Goal: Find contact information: Find contact information

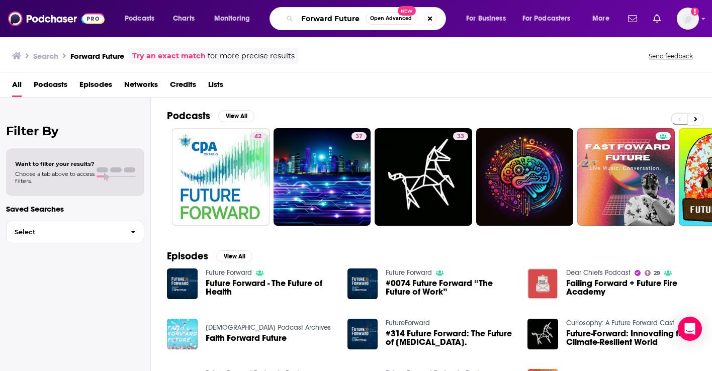
click at [312, 20] on input "Forward Future" at bounding box center [331, 19] width 68 height 16
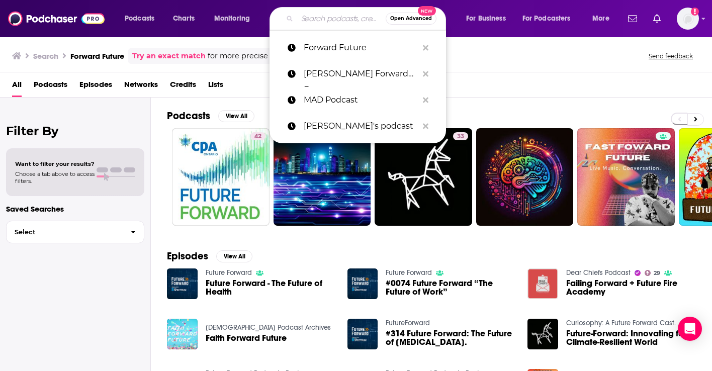
paste input "No Priors"
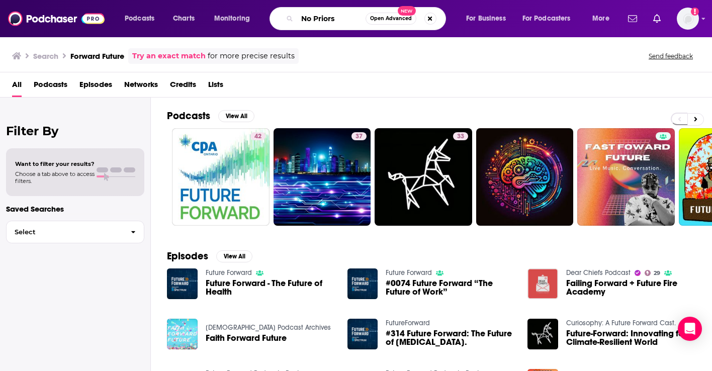
type input "No Priors"
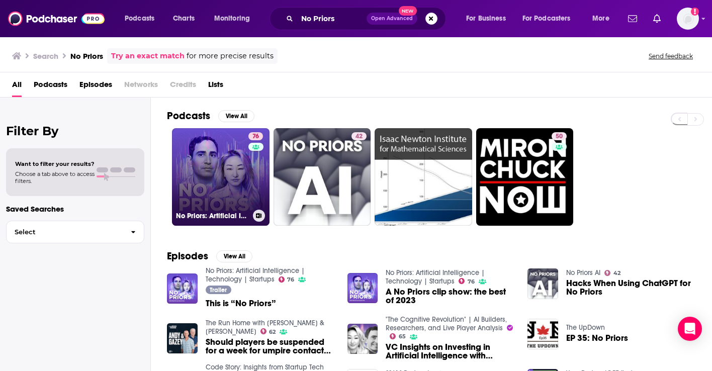
click at [202, 163] on link "76 No Priors: Artificial Intelligence | Technology | Startups" at bounding box center [221, 177] width 98 height 98
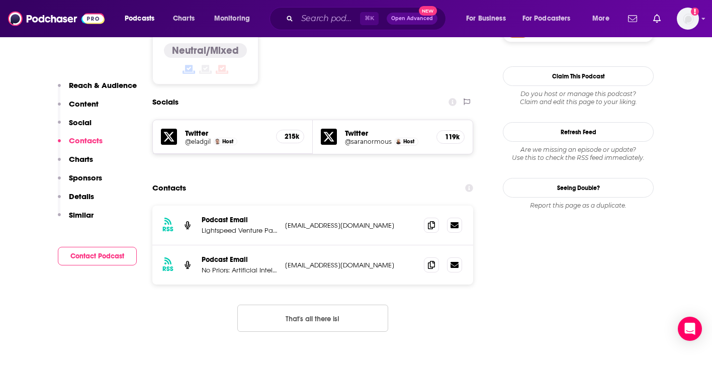
scroll to position [875, 0]
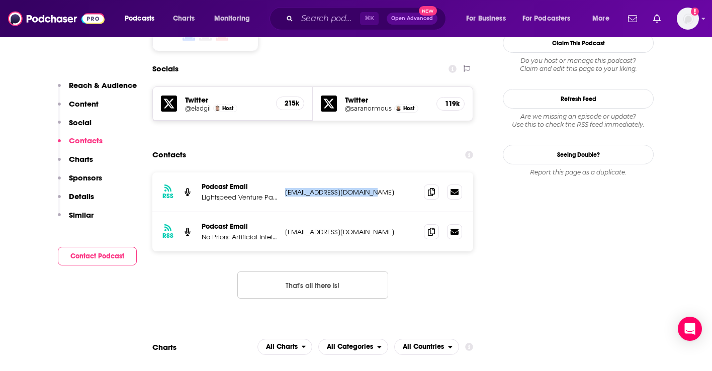
drag, startPoint x: 380, startPoint y: 131, endPoint x: 283, endPoint y: 131, distance: 97.6
click at [283, 173] on div "RSS Podcast Email Lightspeed Venture Partners [EMAIL_ADDRESS][DOMAIN_NAME] [EMA…" at bounding box center [312, 193] width 321 height 40
copy p "[EMAIL_ADDRESS][DOMAIN_NAME]"
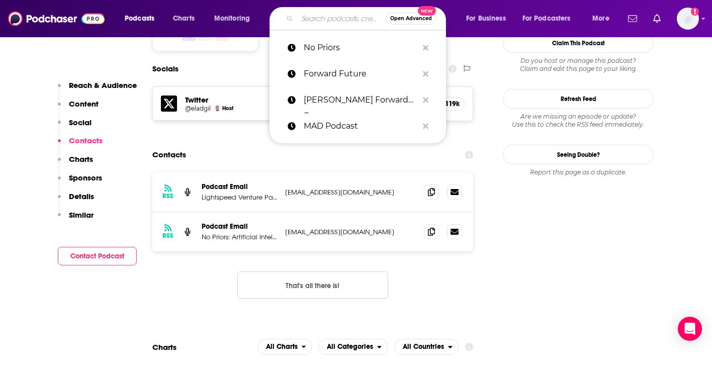
click at [330, 14] on input "Search podcasts, credits, & more..." at bounding box center [341, 19] width 89 height 16
paste input "Not Boring Hyperlegible"
type input "Not Boring Hyperlegible"
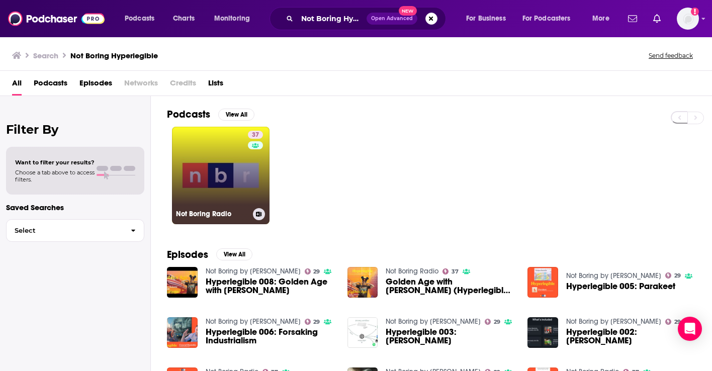
click at [189, 165] on link "37 Not Boring Radio" at bounding box center [221, 176] width 98 height 98
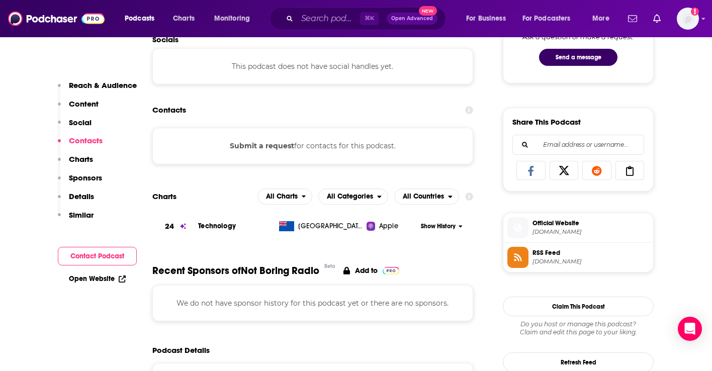
scroll to position [710, 0]
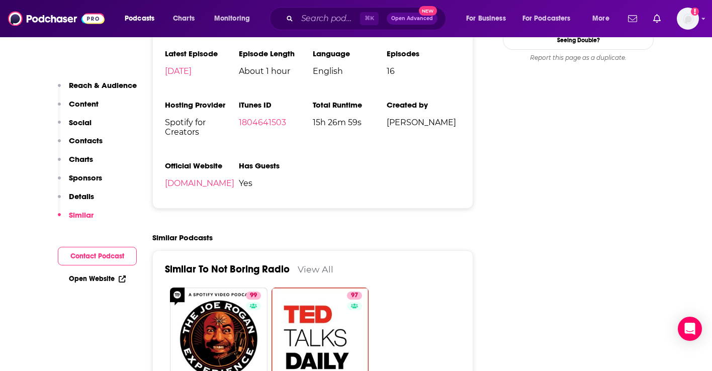
click at [101, 140] on p "Contacts" at bounding box center [86, 141] width 34 height 10
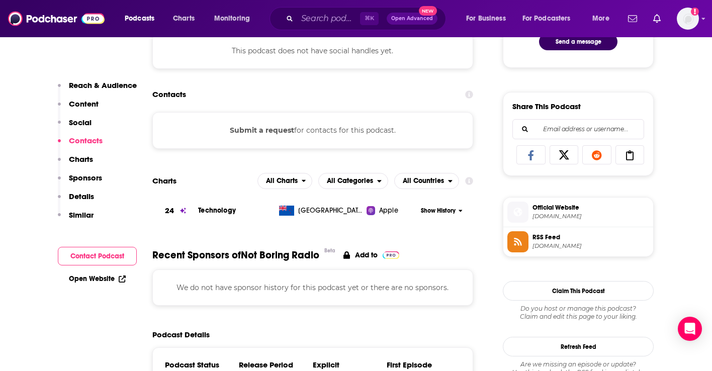
scroll to position [522, 0]
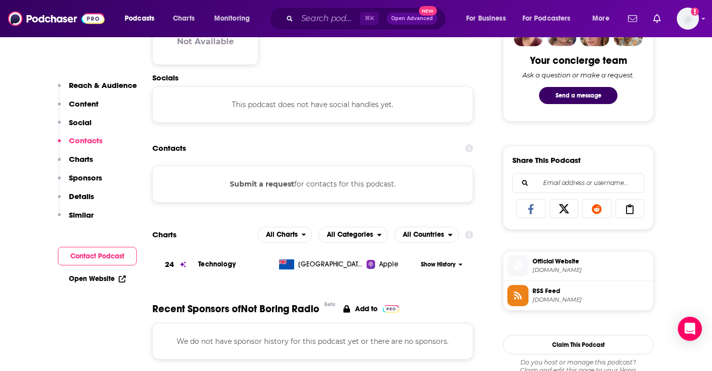
click at [538, 265] on span "Official Website" at bounding box center [591, 261] width 117 height 9
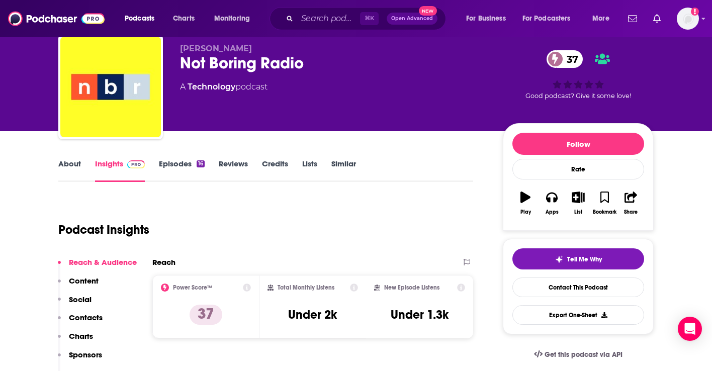
scroll to position [0, 0]
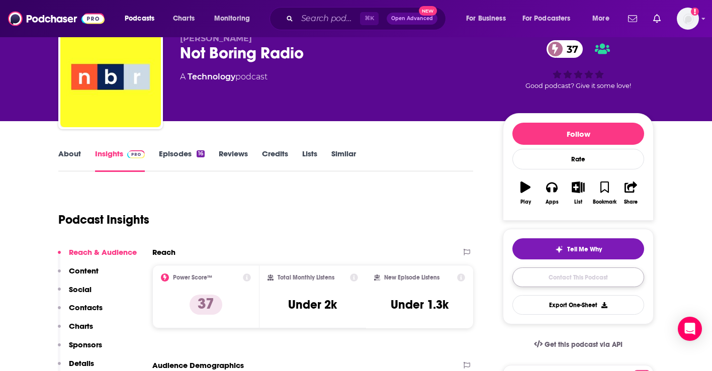
click at [563, 277] on link "Contact This Podcast" at bounding box center [579, 278] width 132 height 20
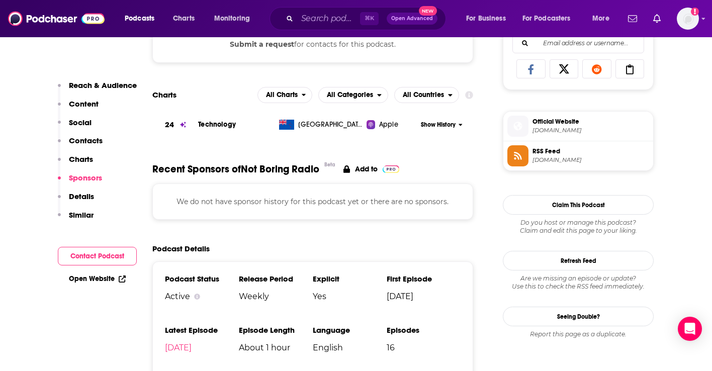
scroll to position [660, 0]
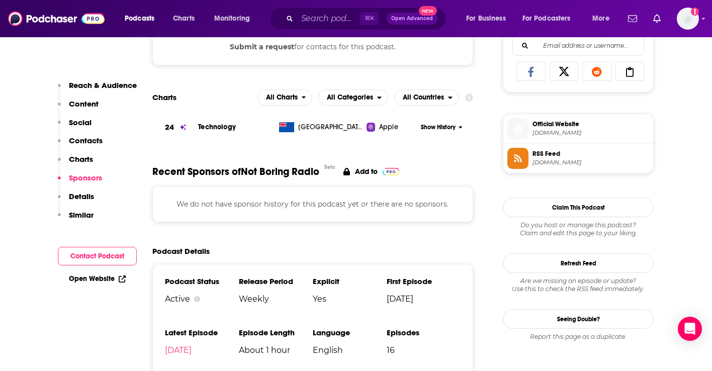
click at [99, 277] on link "Open Website" at bounding box center [97, 279] width 57 height 9
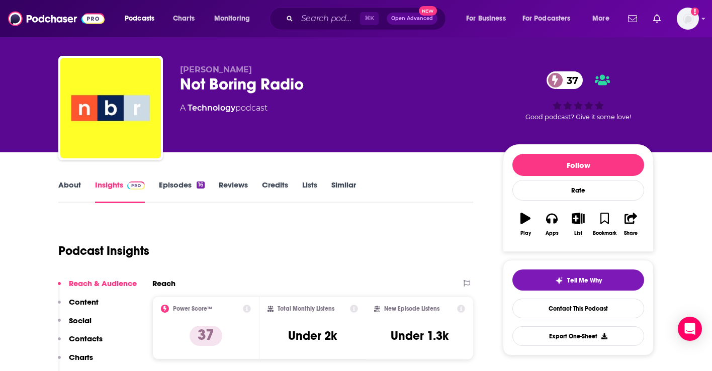
scroll to position [0, 0]
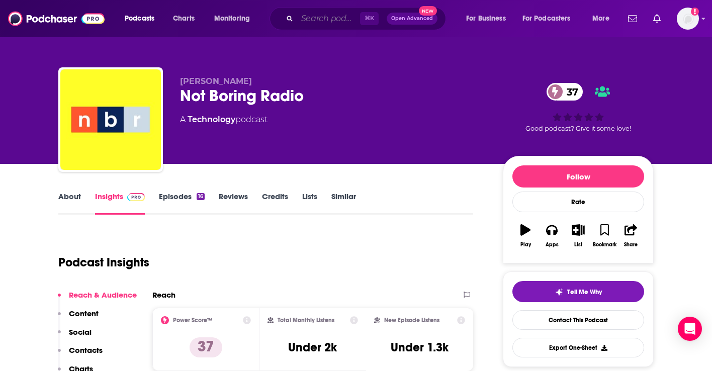
click at [298, 20] on input "Search podcasts, credits, & more..." at bounding box center [328, 19] width 63 height 16
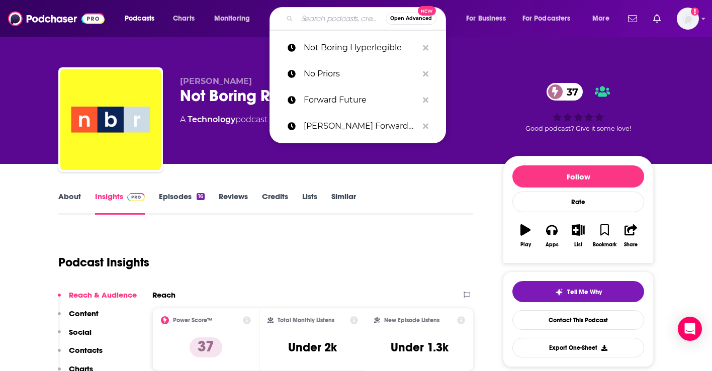
paste input "Refactoring"
type input "Refactoring"
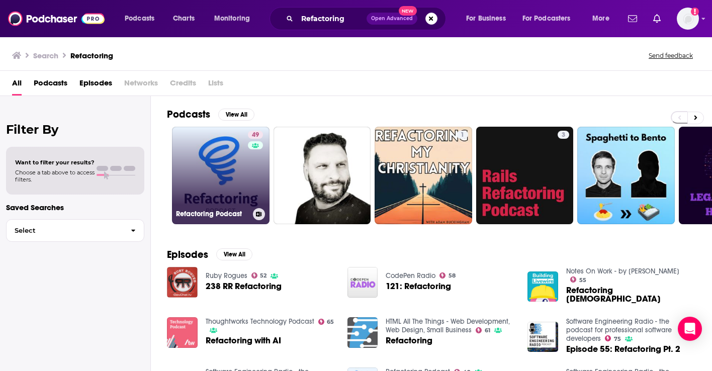
click at [226, 193] on link "49 Refactoring Podcast" at bounding box center [221, 176] width 98 height 98
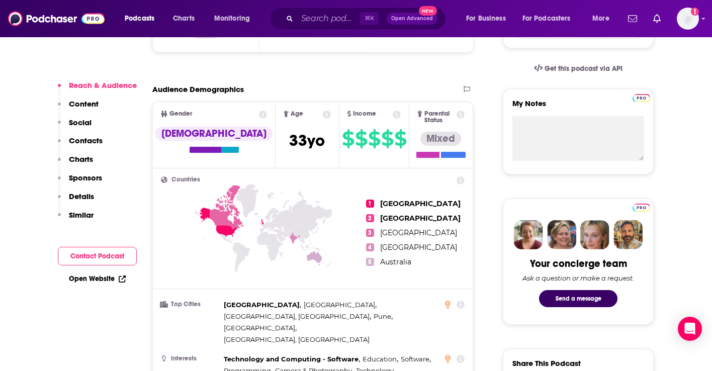
scroll to position [322, 0]
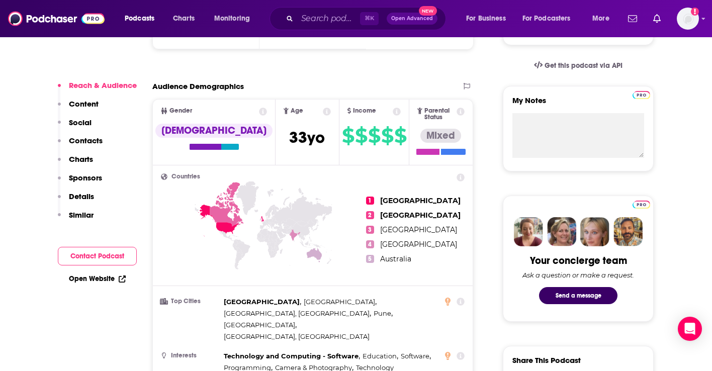
click at [88, 142] on p "Contacts" at bounding box center [86, 141] width 34 height 10
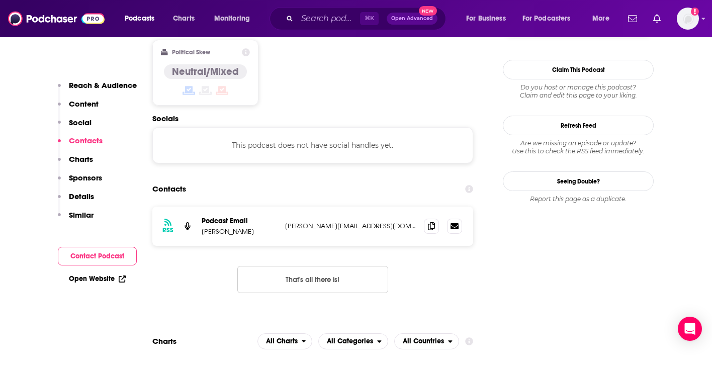
scroll to position [798, 0]
drag, startPoint x: 372, startPoint y: 191, endPoint x: 288, endPoint y: 182, distance: 84.5
click at [288, 206] on div "RSS Podcast Email [PERSON_NAME] [PERSON_NAME][EMAIL_ADDRESS][DOMAIN_NAME] [EMAI…" at bounding box center [312, 225] width 321 height 39
copy p "[PERSON_NAME][EMAIL_ADDRESS][DOMAIN_NAME]"
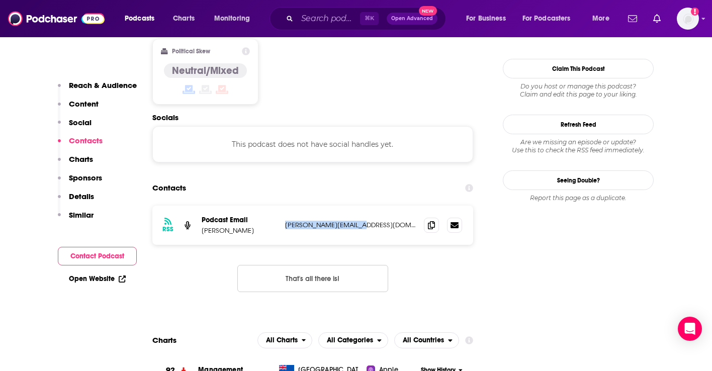
copy p "[PERSON_NAME][EMAIL_ADDRESS][DOMAIN_NAME]"
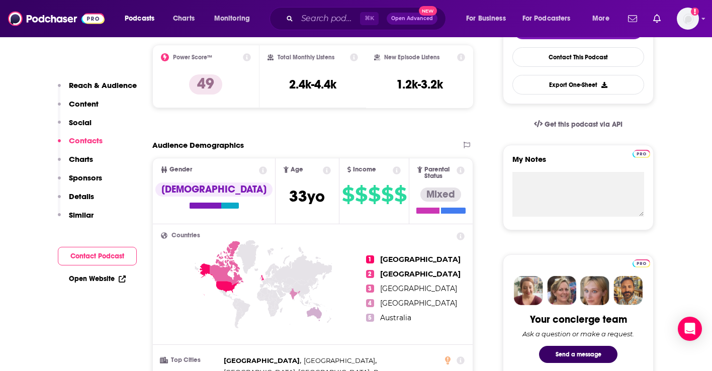
scroll to position [0, 0]
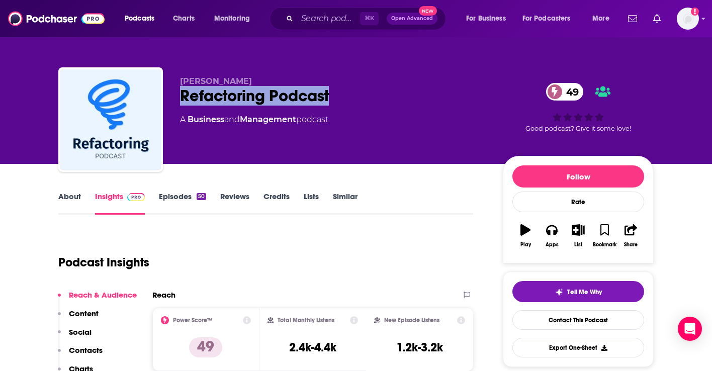
drag, startPoint x: 178, startPoint y: 95, endPoint x: 348, endPoint y: 105, distance: 170.3
click at [348, 105] on div "[PERSON_NAME] Refactoring Podcast 49 A Business and Management podcast 49 Good …" at bounding box center [356, 121] width 596 height 109
copy h2 "Refactoring Podcast"
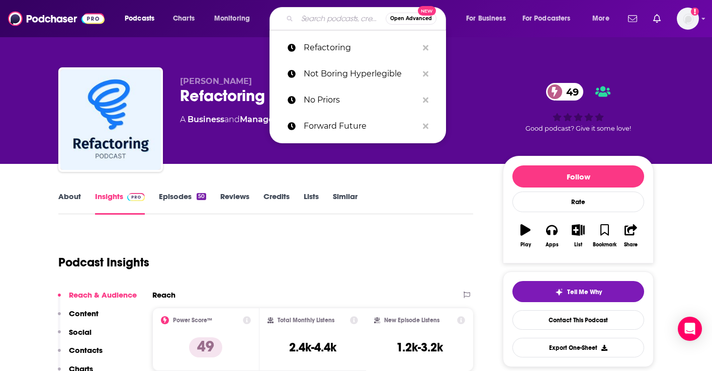
click at [322, 19] on input "Search podcasts, credits, & more..." at bounding box center [341, 19] width 89 height 16
paste input "Robot Brains"
type input "Robot Brains"
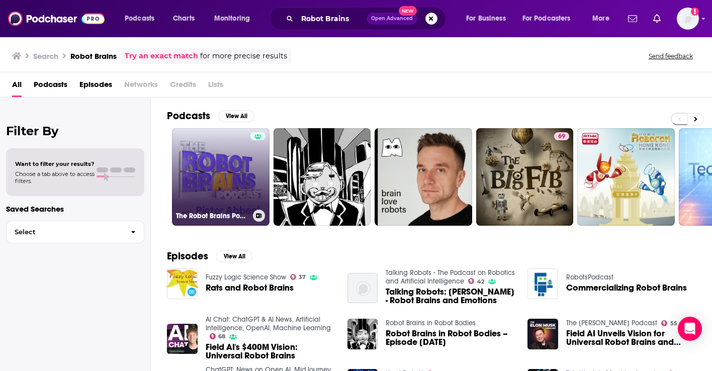
click at [227, 166] on link "The Robot Brains Podcast" at bounding box center [221, 177] width 98 height 98
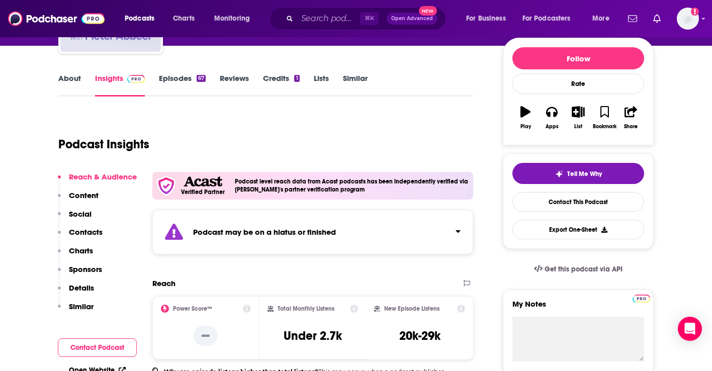
click at [77, 230] on p "Contacts" at bounding box center [86, 232] width 34 height 10
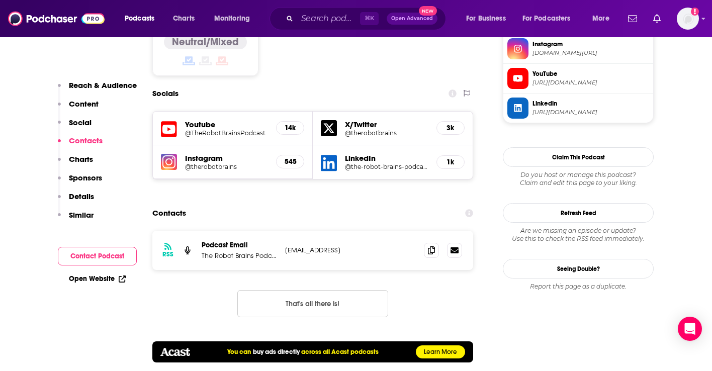
scroll to position [1007, 0]
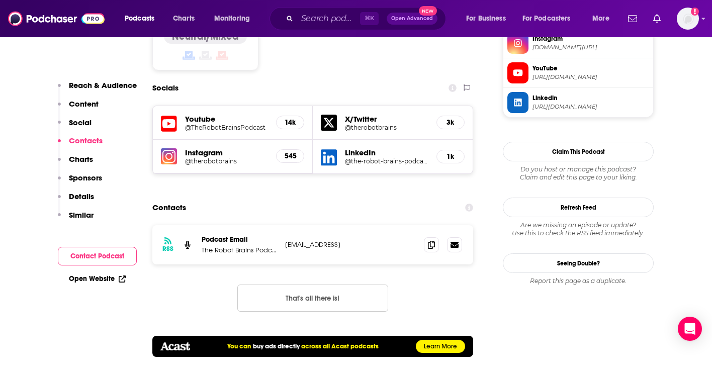
drag, startPoint x: 382, startPoint y: 189, endPoint x: 285, endPoint y: 188, distance: 97.6
click at [285, 240] on p "[EMAIL_ADDRESS]" at bounding box center [350, 244] width 131 height 9
copy p "[EMAIL_ADDRESS]"
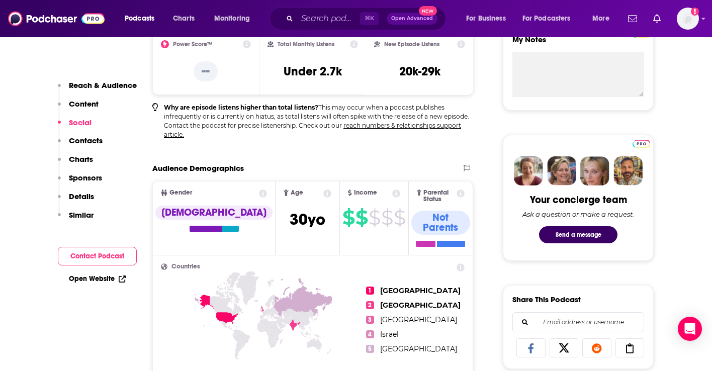
scroll to position [0, 0]
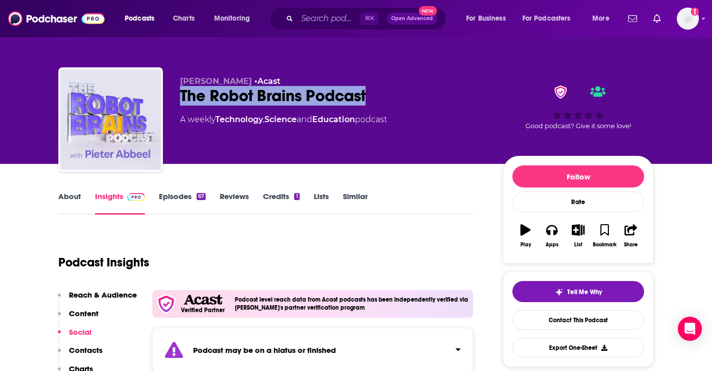
drag, startPoint x: 370, startPoint y: 95, endPoint x: 181, endPoint y: 94, distance: 188.7
click at [181, 94] on div "The Robot Brains Podcast" at bounding box center [333, 96] width 307 height 20
copy h2 "The Robot Brains Podcast"
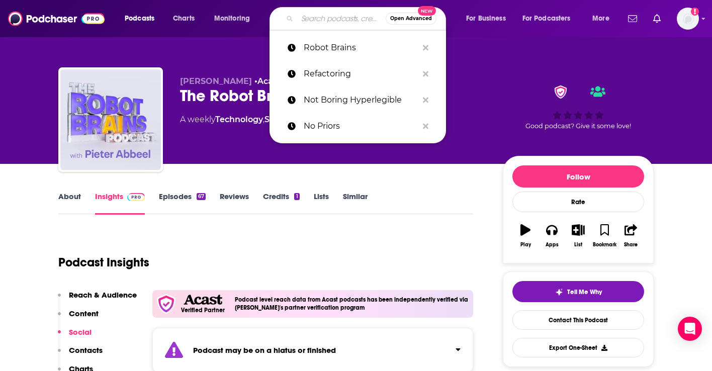
click at [312, 20] on input "Search podcasts, credits, & more..." at bounding box center [341, 19] width 89 height 16
paste input "TBPN"
type input "TBPN"
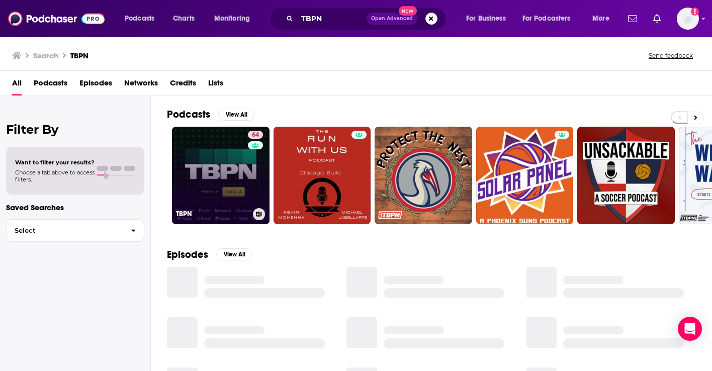
click at [216, 195] on link "64 TBPN" at bounding box center [221, 176] width 98 height 98
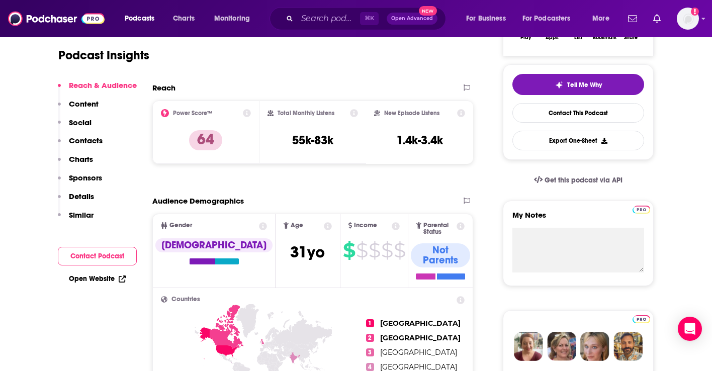
scroll to position [240, 0]
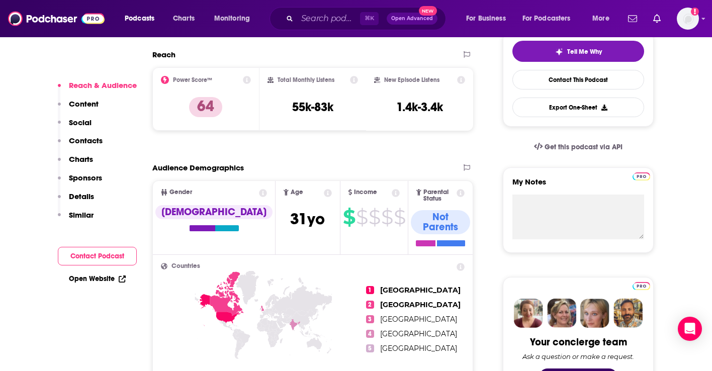
click at [85, 142] on p "Contacts" at bounding box center [86, 141] width 34 height 10
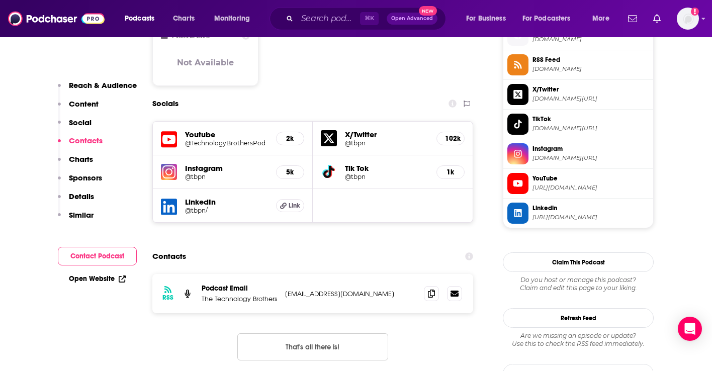
scroll to position [882, 0]
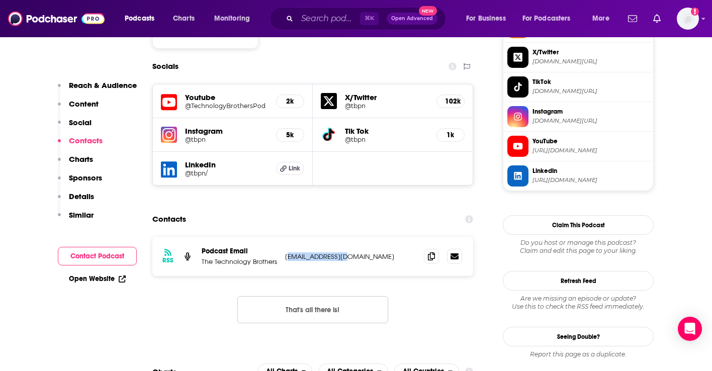
drag, startPoint x: 354, startPoint y: 187, endPoint x: 286, endPoint y: 186, distance: 67.4
click at [286, 253] on p "[EMAIL_ADDRESS][DOMAIN_NAME]" at bounding box center [350, 257] width 131 height 9
click at [326, 253] on p "[EMAIL_ADDRESS][DOMAIN_NAME]" at bounding box center [350, 257] width 131 height 9
drag, startPoint x: 355, startPoint y: 188, endPoint x: 282, endPoint y: 185, distance: 73.0
click at [282, 237] on div "RSS Podcast Email The Technology Brothers [EMAIL_ADDRESS][DOMAIN_NAME] [EMAIL_A…" at bounding box center [312, 256] width 321 height 39
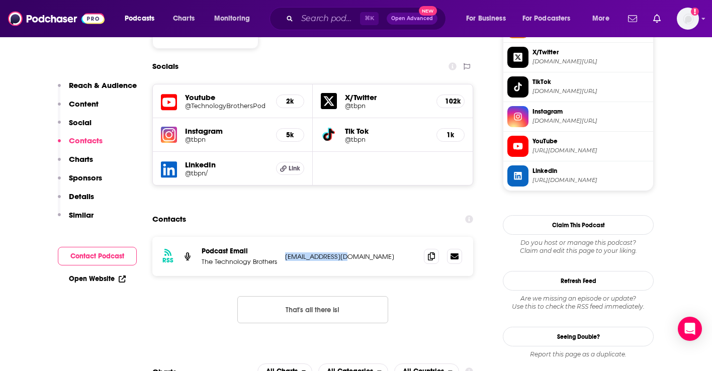
copy p "[EMAIL_ADDRESS][DOMAIN_NAME]"
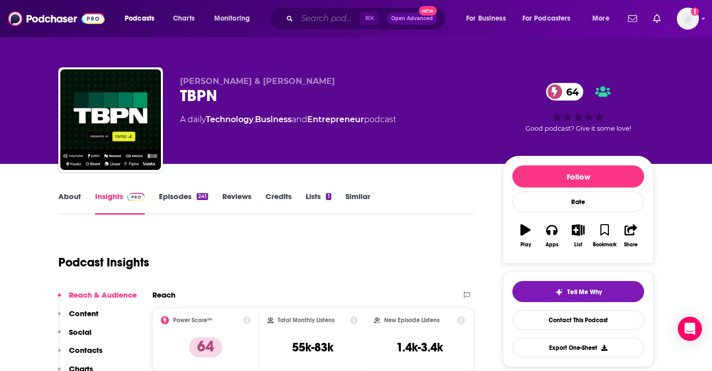
click at [338, 17] on input "Search podcasts, credits, & more..." at bounding box center [328, 19] width 63 height 16
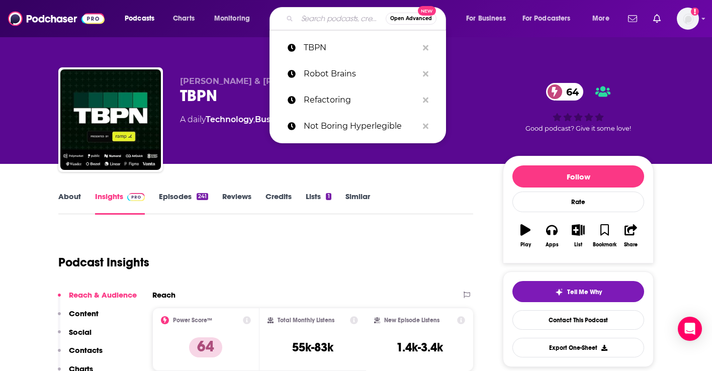
paste input "The Gradient"
type input "The Gradient"
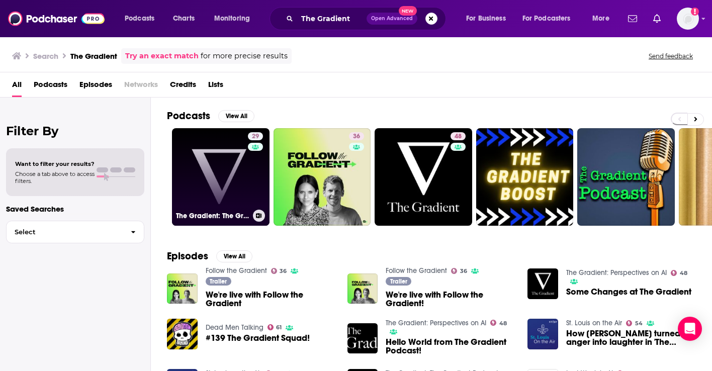
click at [229, 178] on link "29 The Gradient: The Gradient Podcast" at bounding box center [221, 177] width 98 height 98
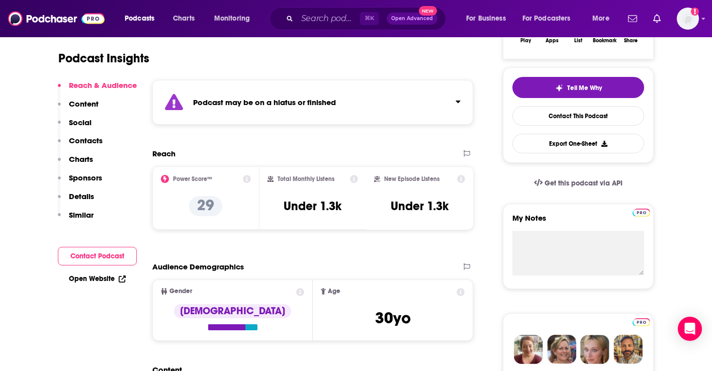
scroll to position [213, 0]
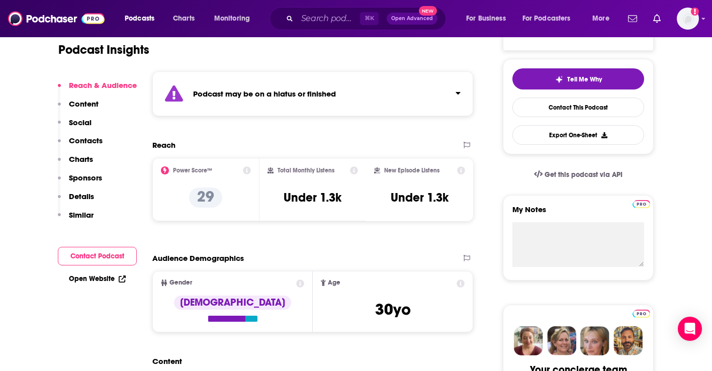
click at [89, 97] on button "Reach & Audience" at bounding box center [97, 89] width 79 height 19
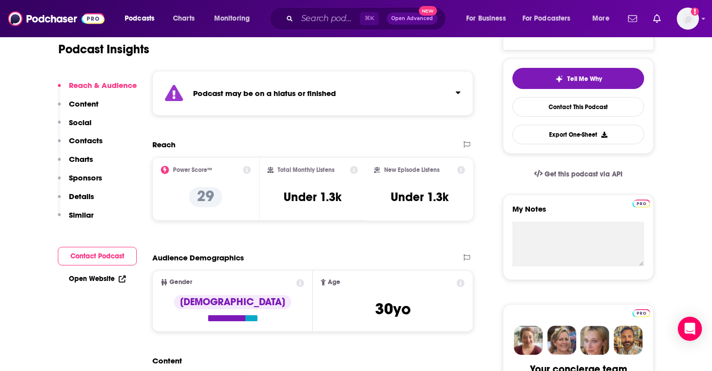
click at [84, 105] on p "Content" at bounding box center [84, 104] width 30 height 10
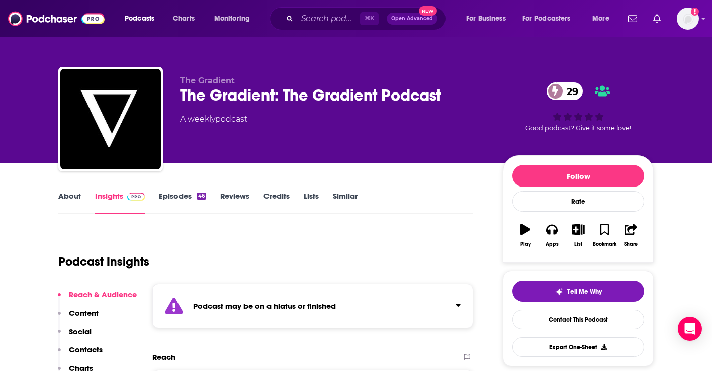
scroll to position [0, 0]
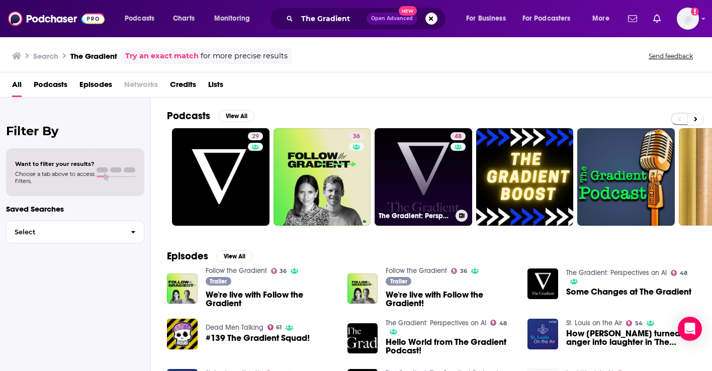
click at [406, 157] on link "48 The Gradient: Perspectives on AI" at bounding box center [424, 177] width 98 height 98
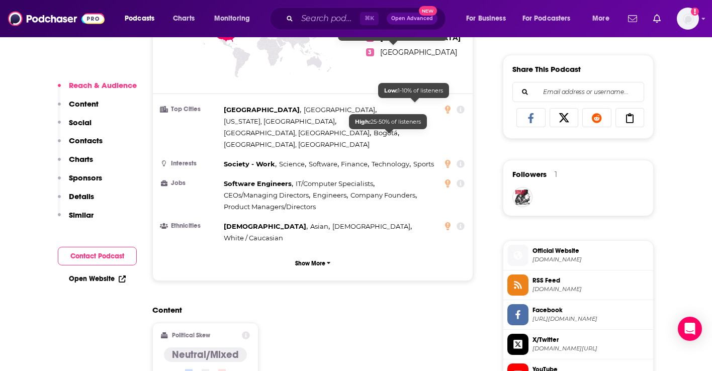
scroll to position [658, 0]
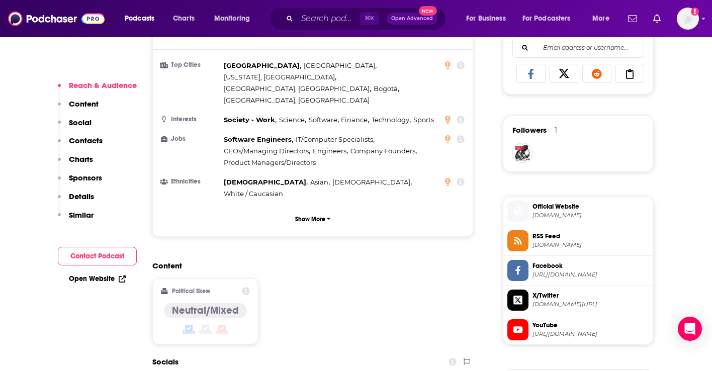
click at [85, 141] on p "Contacts" at bounding box center [86, 141] width 34 height 10
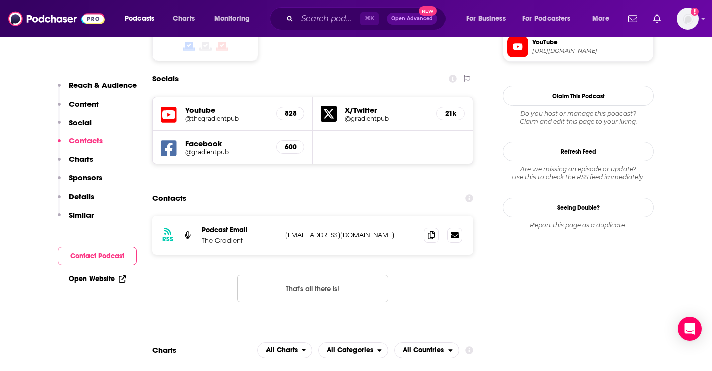
scroll to position [951, 0]
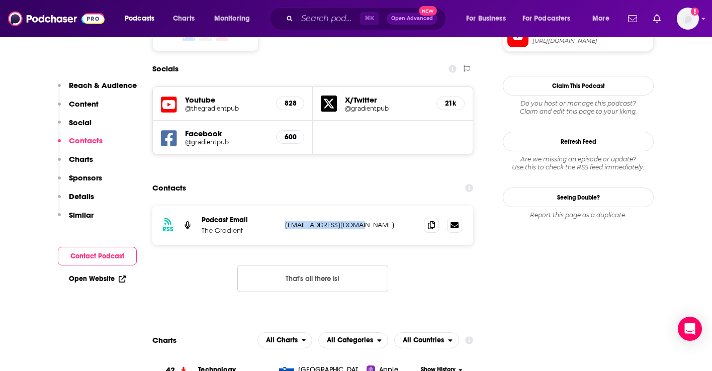
drag, startPoint x: 372, startPoint y: 186, endPoint x: 287, endPoint y: 185, distance: 85.5
click at [287, 221] on p "[EMAIL_ADDRESS][DOMAIN_NAME]" at bounding box center [350, 225] width 131 height 9
copy p "[EMAIL_ADDRESS][DOMAIN_NAME]"
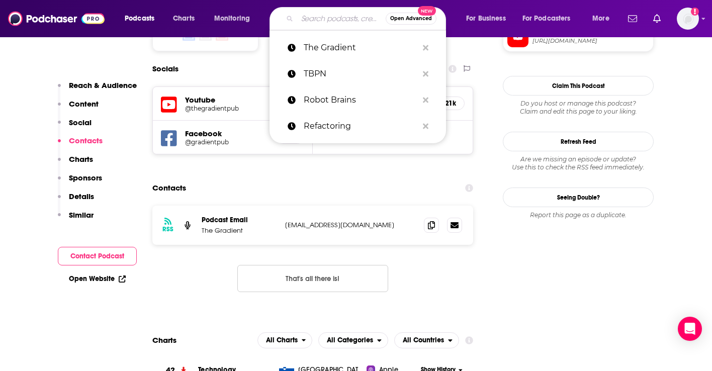
click at [301, 18] on input "Search podcasts, credits, & more..." at bounding box center [341, 19] width 89 height 16
paste input "The Neuron"
type input "The Neuron"
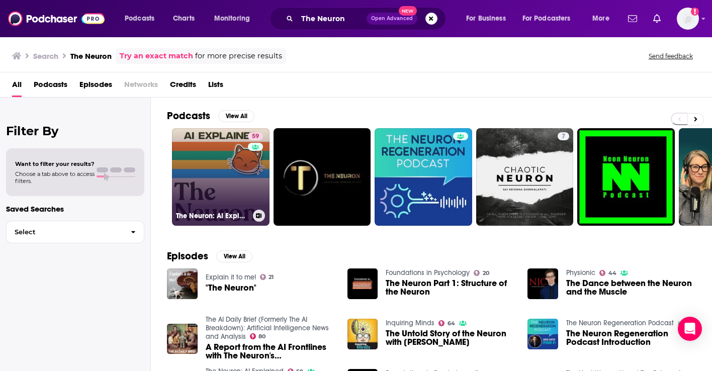
click at [221, 202] on link "59 The Neuron: AI Explained" at bounding box center [221, 177] width 98 height 98
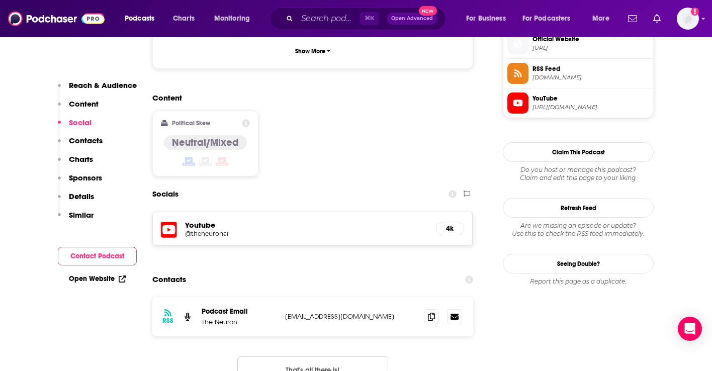
scroll to position [754, 0]
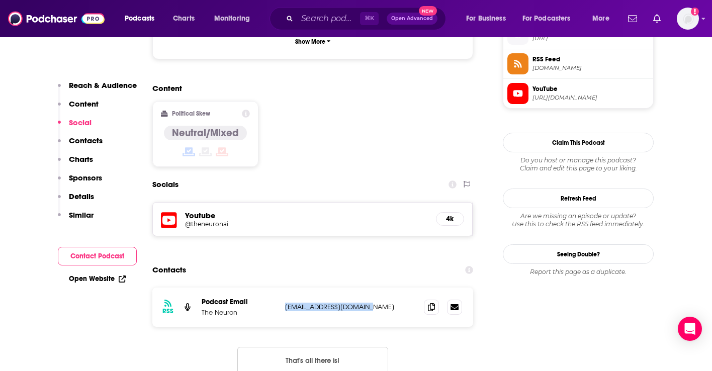
drag, startPoint x: 373, startPoint y: 249, endPoint x: 282, endPoint y: 252, distance: 90.6
click at [282, 288] on div "RSS Podcast Email The Neuron [EMAIL_ADDRESS][DOMAIN_NAME] [EMAIL_ADDRESS][DOMAI…" at bounding box center [312, 307] width 321 height 39
copy p "[EMAIL_ADDRESS][DOMAIN_NAME]"
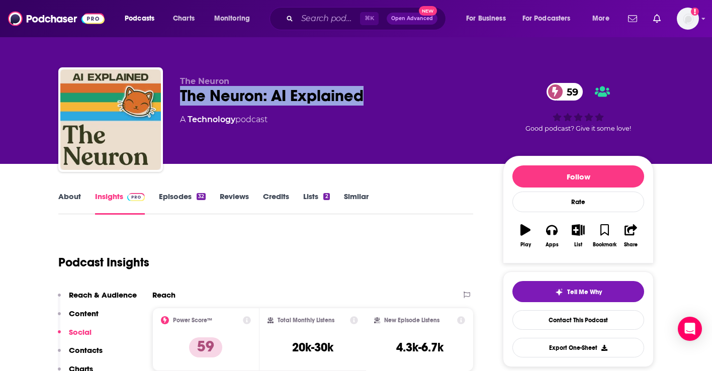
drag, startPoint x: 377, startPoint y: 99, endPoint x: 178, endPoint y: 103, distance: 199.8
click at [178, 103] on div "The Neuron The Neuron: AI Explained 59 A Technology podcast 59 Good podcast? Gi…" at bounding box center [356, 121] width 596 height 109
copy h2 "The Neuron: AI Explained"
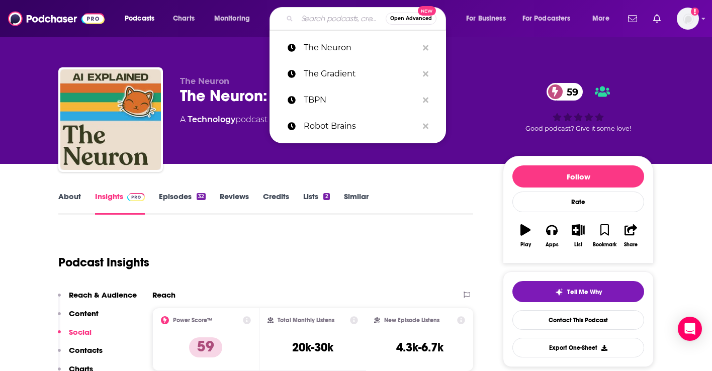
click at [303, 20] on input "Search podcasts, credits, & more..." at bounding box center [341, 19] width 89 height 16
paste input "Twenty Minute VC"
type input "Twenty Minute VC"
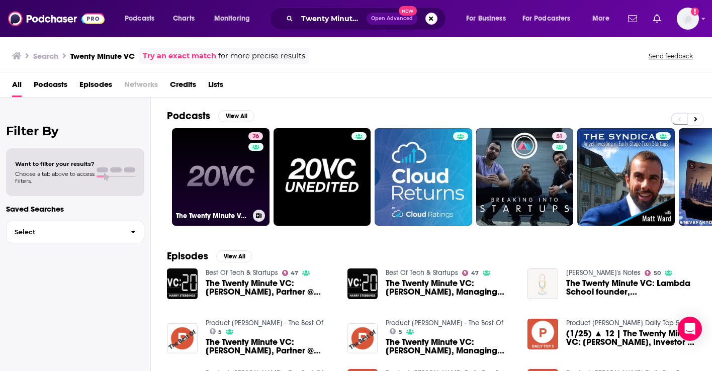
click at [218, 174] on link "76 The Twenty Minute VC (20VC): Venture Capital | Startup Funding | The Pitch" at bounding box center [221, 177] width 98 height 98
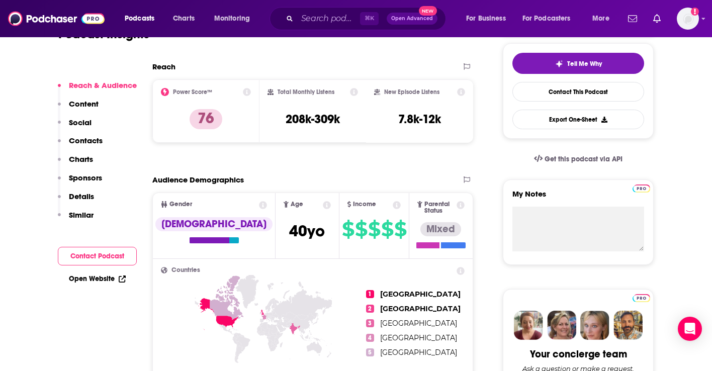
scroll to position [230, 0]
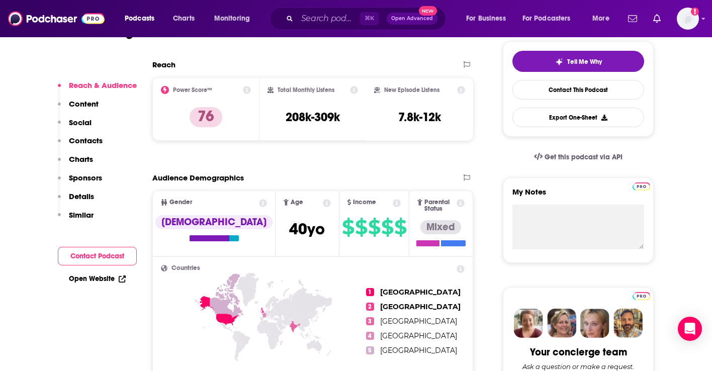
click at [97, 138] on p "Contacts" at bounding box center [86, 141] width 34 height 10
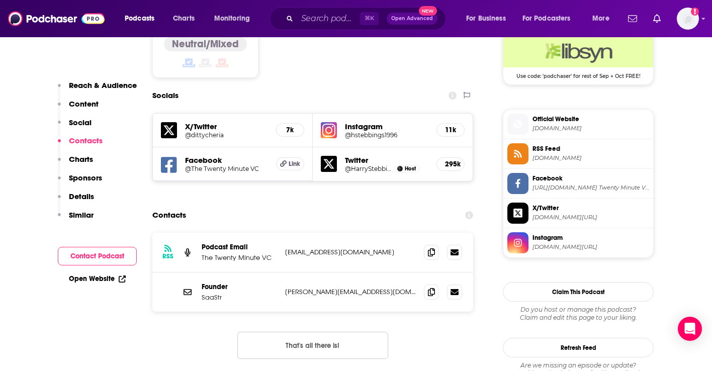
scroll to position [841, 0]
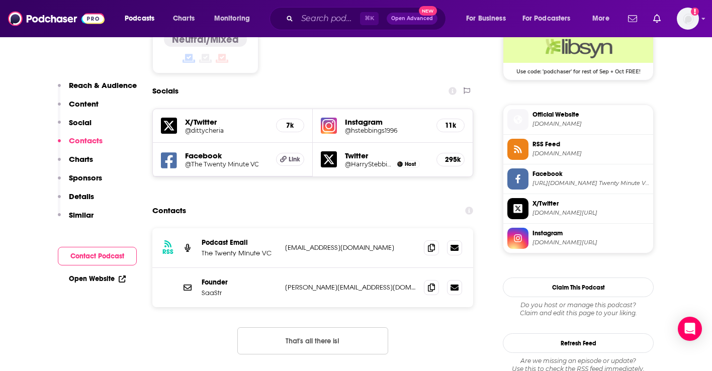
drag, startPoint x: 388, startPoint y: 187, endPoint x: 284, endPoint y: 185, distance: 103.7
click at [284, 228] on div "RSS Podcast Email The Twenty Minute VC [EMAIL_ADDRESS][DOMAIN_NAME] [DOMAIN_NAM…" at bounding box center [312, 248] width 321 height 40
click at [314, 17] on input "Search podcasts, credits, & more..." at bounding box center [328, 19] width 63 height 16
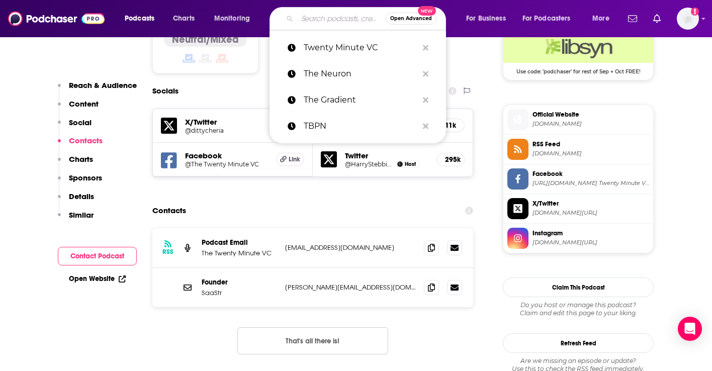
paste input "TWIML AI Podcast"
type input "TWIML AI Podcast"
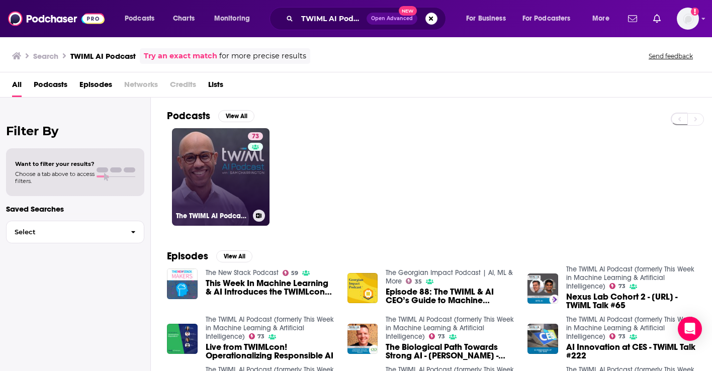
click at [220, 175] on link "73 The TWIML AI Podcast (formerly This Week in Machine Learning & Artificial In…" at bounding box center [221, 177] width 98 height 98
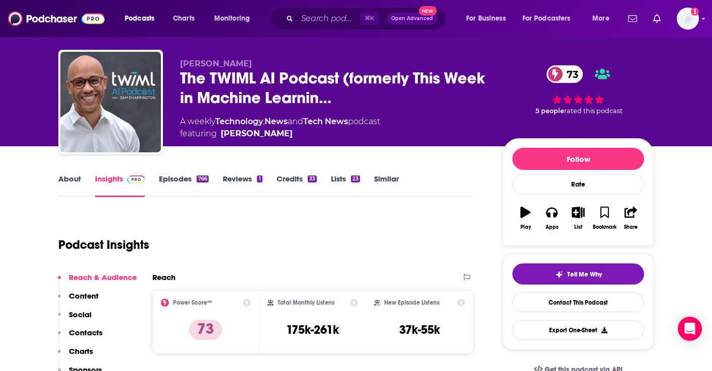
click at [84, 329] on p "Contacts" at bounding box center [86, 333] width 34 height 10
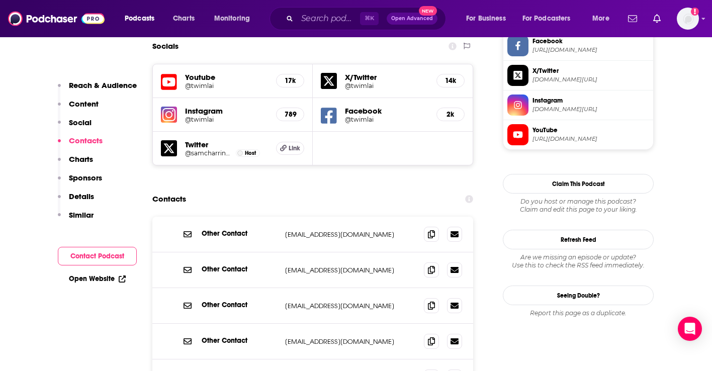
scroll to position [886, 0]
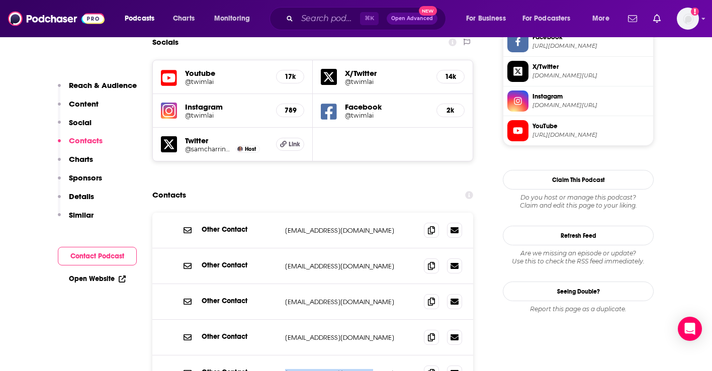
drag, startPoint x: 375, startPoint y: 330, endPoint x: 284, endPoint y: 330, distance: 90.6
click at [284, 356] on div "Other Contact [EMAIL_ADDRESS][DOMAIN_NAME] [EMAIL_ADDRESS][DOMAIN_NAME]" at bounding box center [312, 373] width 321 height 35
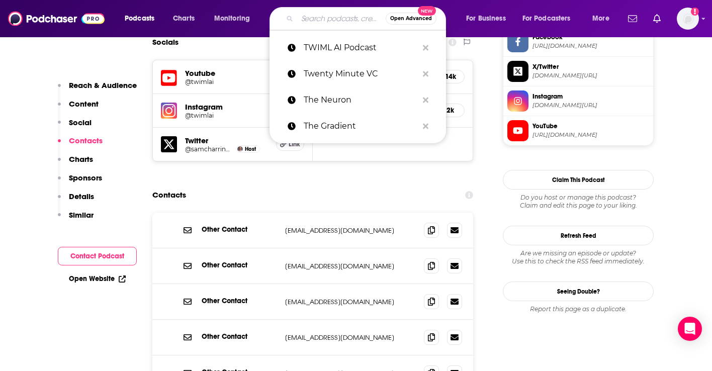
click at [305, 22] on input "Search podcasts, credits, & more..." at bounding box center [341, 19] width 89 height 16
paste input "TWiStartups"
type input "TWiStartups"
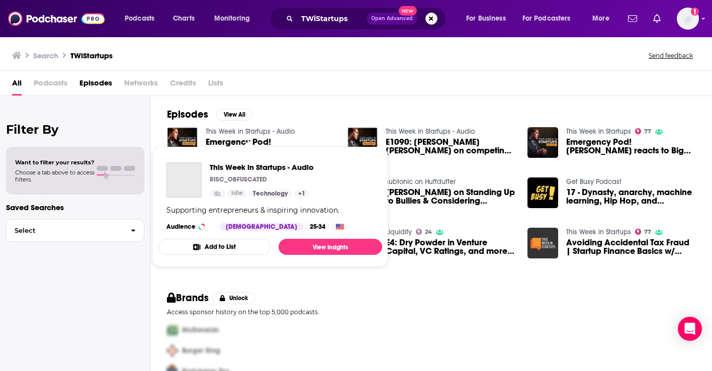
click at [245, 132] on link "This Week in Startups - Audio" at bounding box center [250, 131] width 89 height 9
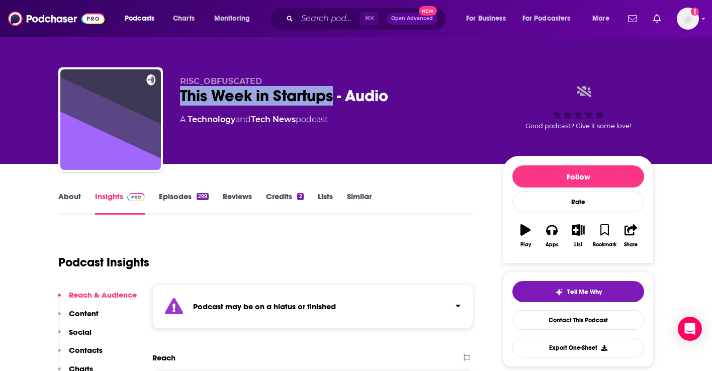
drag, startPoint x: 336, startPoint y: 95, endPoint x: 180, endPoint y: 98, distance: 156.0
click at [180, 98] on div "RISC_OBFUSCATED This Week in Startups - Audio A Technology and Tech News podcas…" at bounding box center [356, 121] width 596 height 109
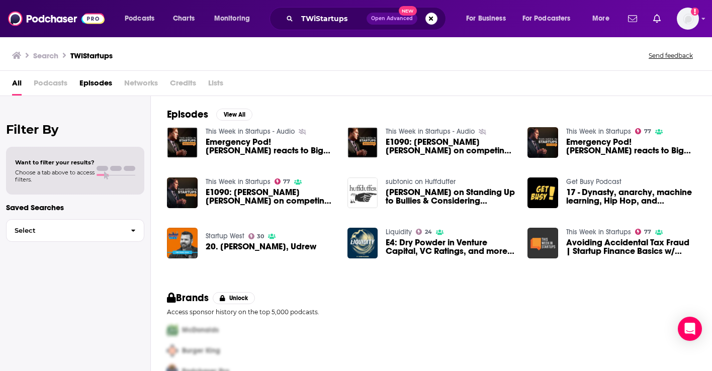
click at [212, 181] on link "This Week in Startups" at bounding box center [238, 182] width 65 height 9
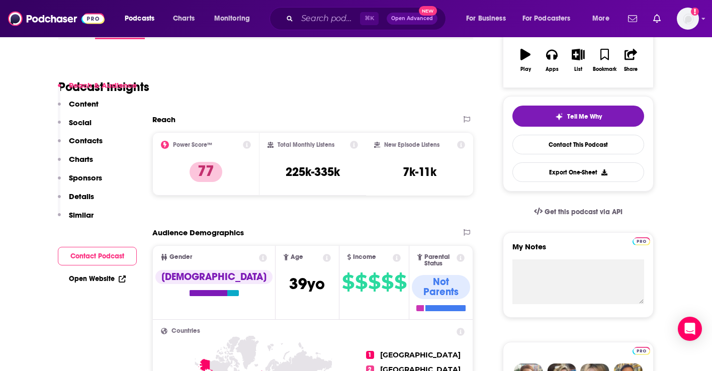
scroll to position [222, 0]
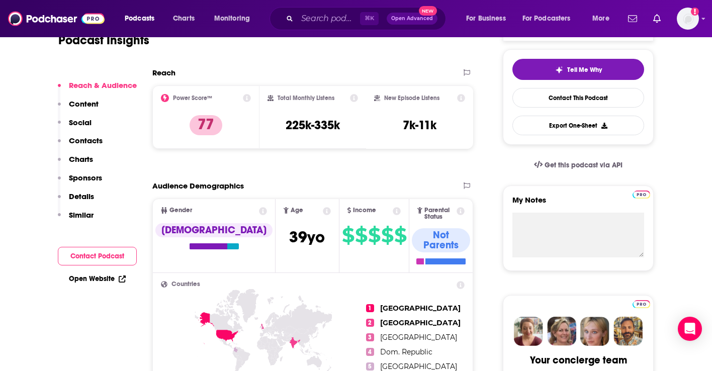
click at [84, 143] on p "Contacts" at bounding box center [86, 141] width 34 height 10
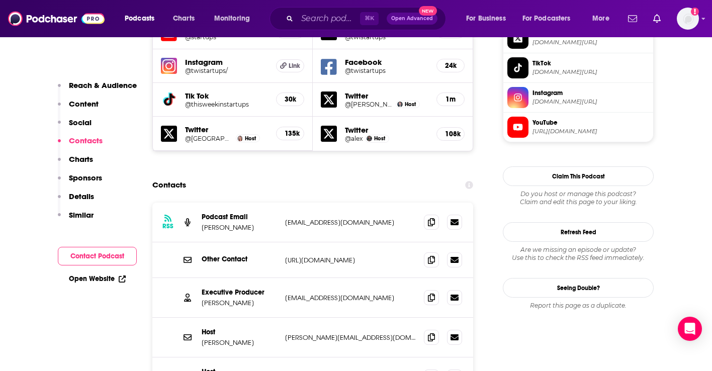
scroll to position [918, 0]
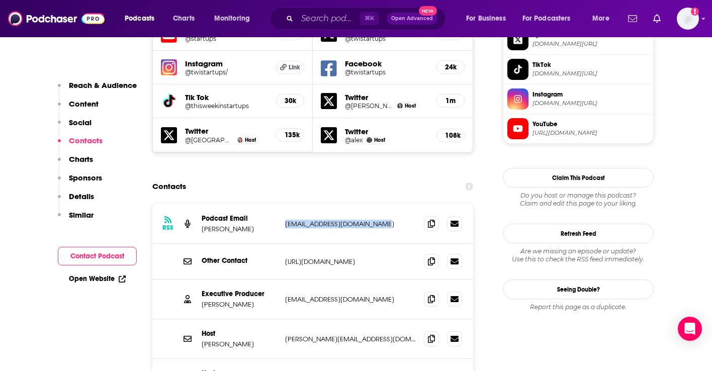
drag, startPoint x: 381, startPoint y: 178, endPoint x: 295, endPoint y: 173, distance: 86.7
click at [295, 204] on div "RSS Podcast Email [PERSON_NAME] [EMAIL_ADDRESS][DOMAIN_NAME] [EMAIL_ADDRESS][DO…" at bounding box center [312, 224] width 321 height 40
click at [322, 24] on input "Search podcasts, credits, & more..." at bounding box center [328, 19] width 63 height 16
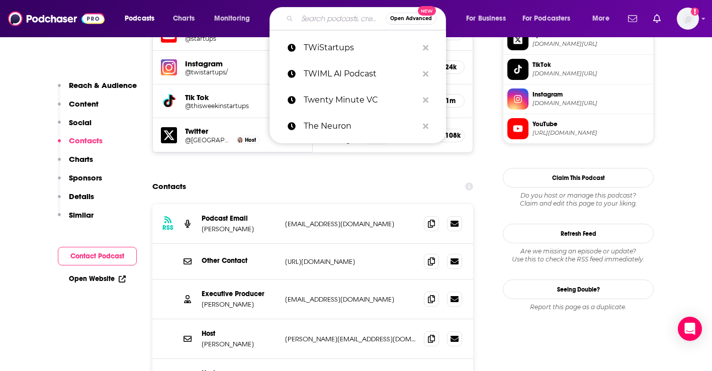
paste input "Cheeky Pint"
type input "Cheeky Pint"
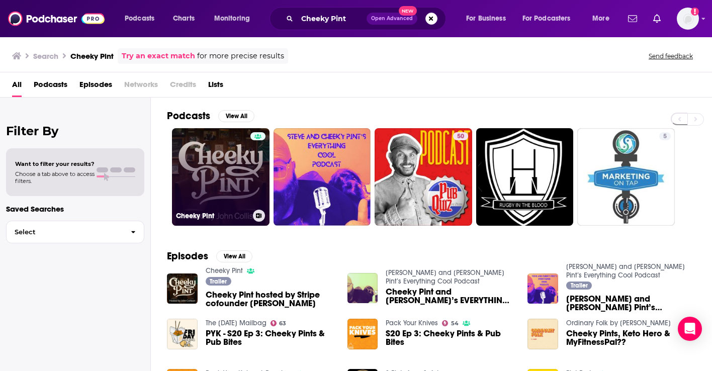
click at [212, 163] on link "Cheeky Pint" at bounding box center [221, 177] width 98 height 98
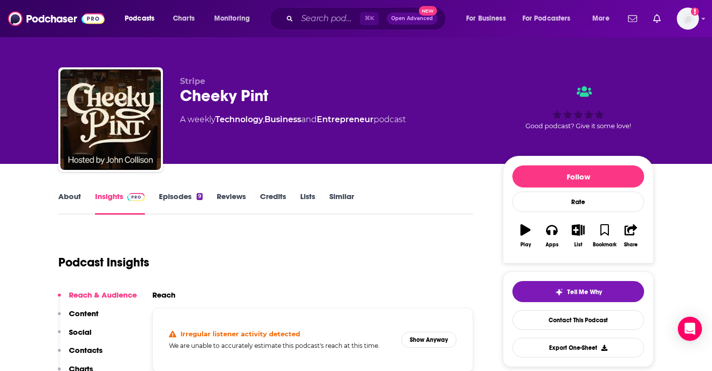
click at [83, 350] on p "Contacts" at bounding box center [86, 351] width 34 height 10
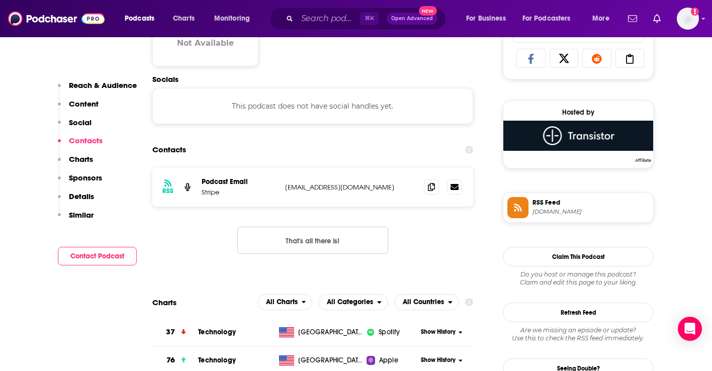
scroll to position [674, 0]
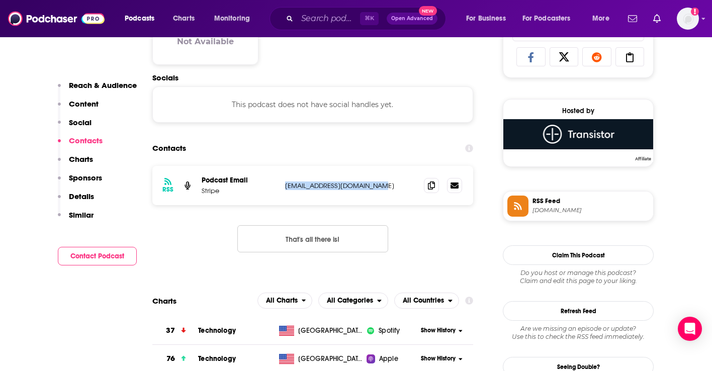
drag, startPoint x: 395, startPoint y: 185, endPoint x: 286, endPoint y: 185, distance: 109.2
click at [286, 185] on p "[EMAIL_ADDRESS][DOMAIN_NAME]" at bounding box center [350, 186] width 131 height 9
